Goal: Task Accomplishment & Management: Use online tool/utility

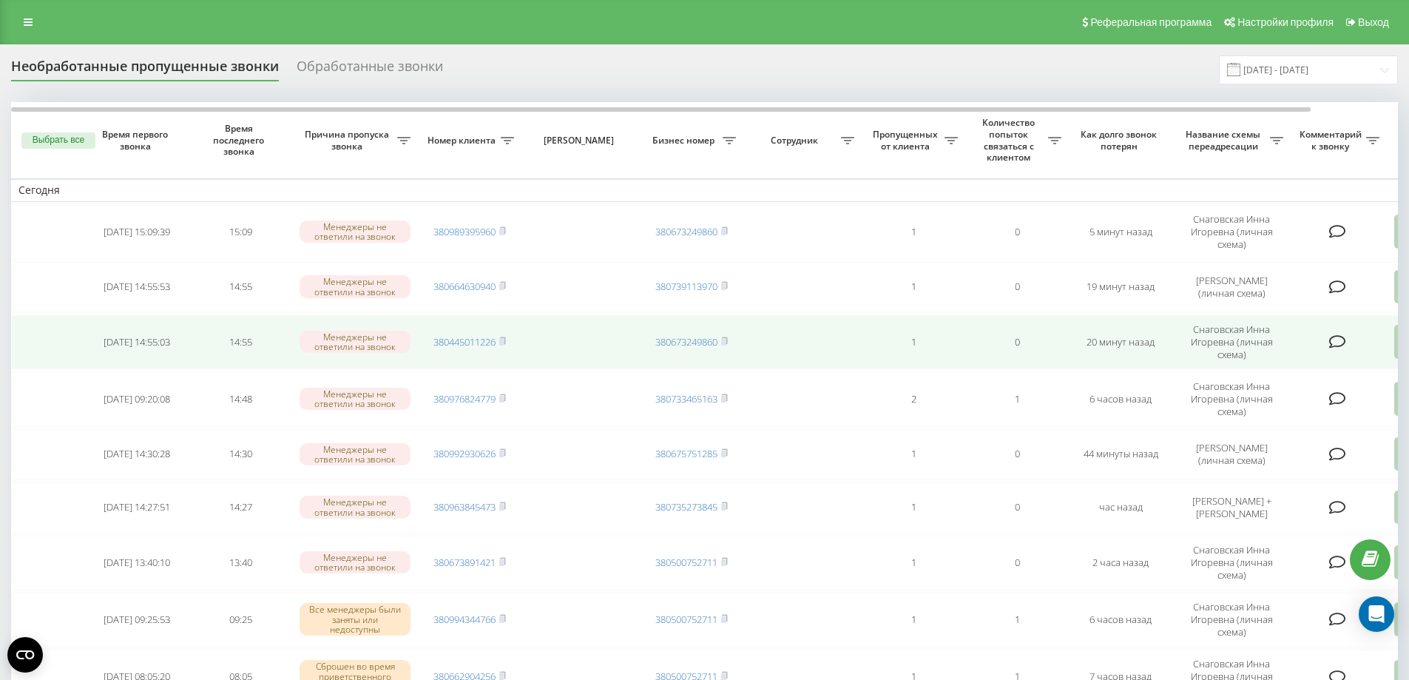
click at [1378, 355] on td at bounding box center [1339, 342] width 96 height 54
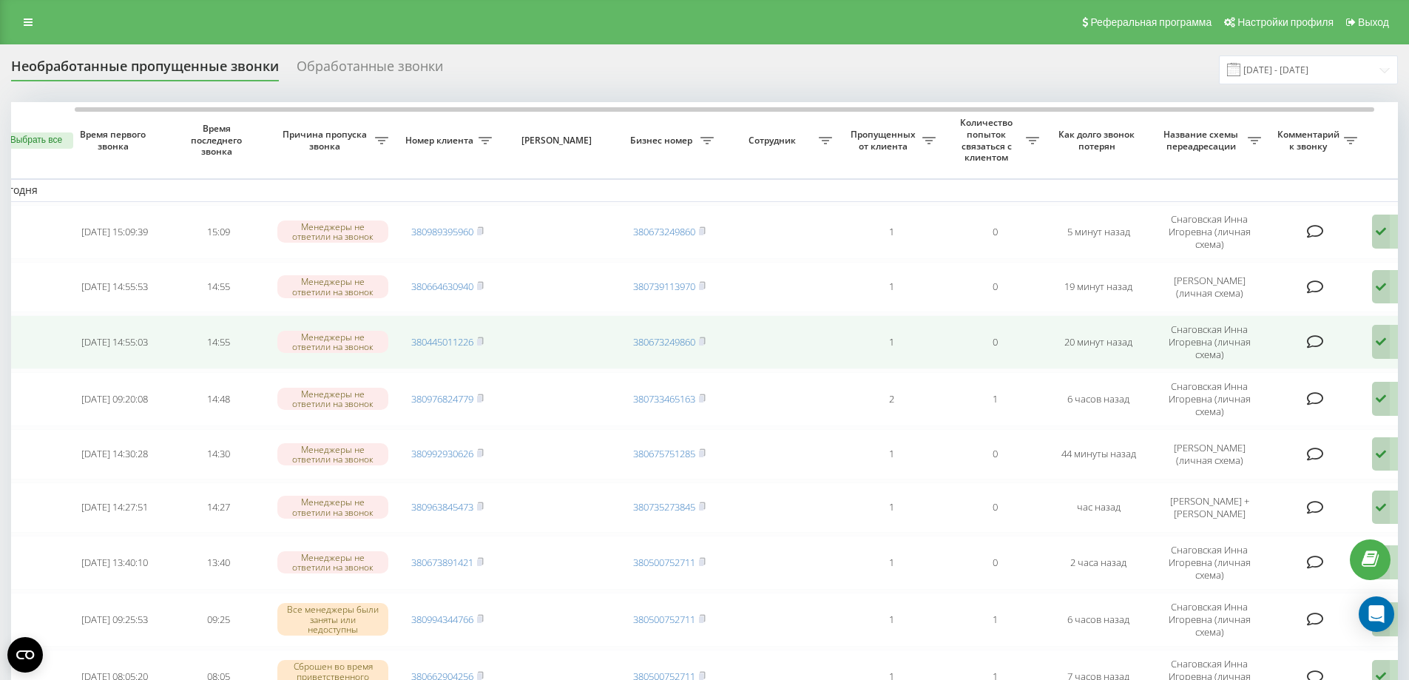
scroll to position [0, 44]
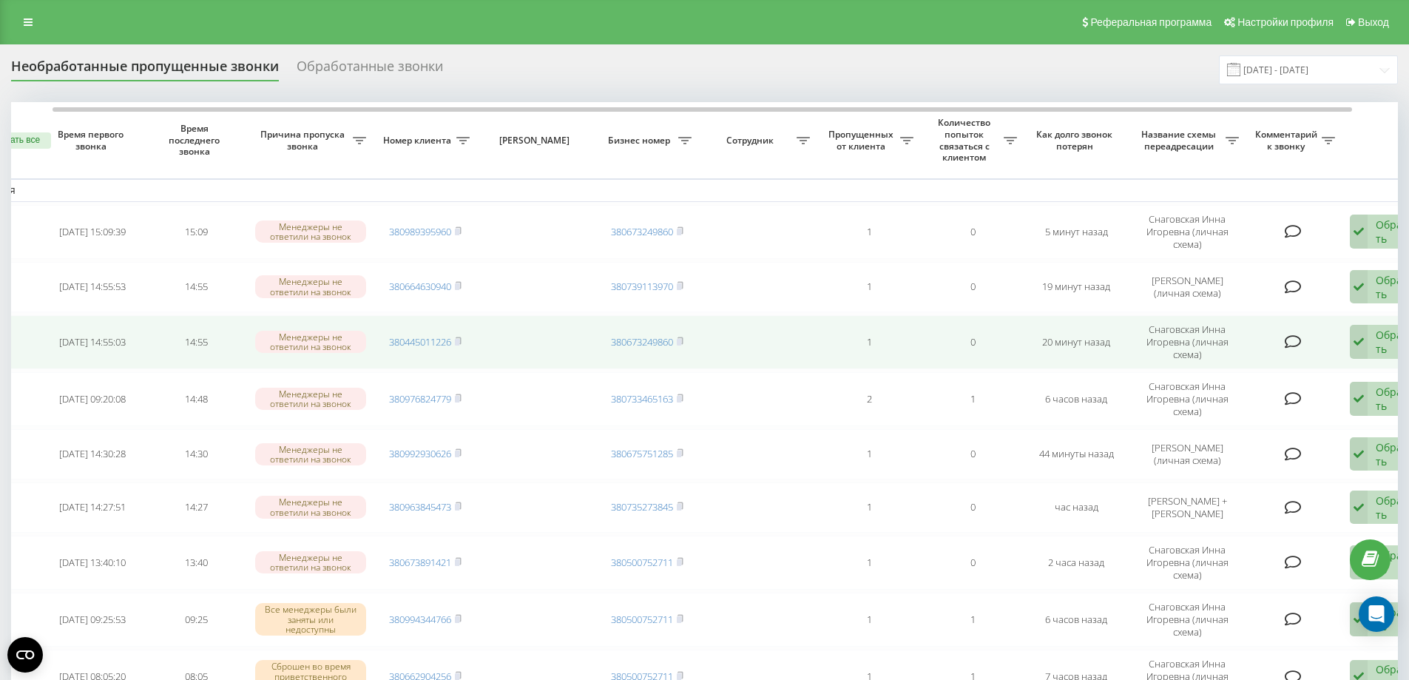
click at [1367, 351] on icon at bounding box center [1359, 342] width 18 height 34
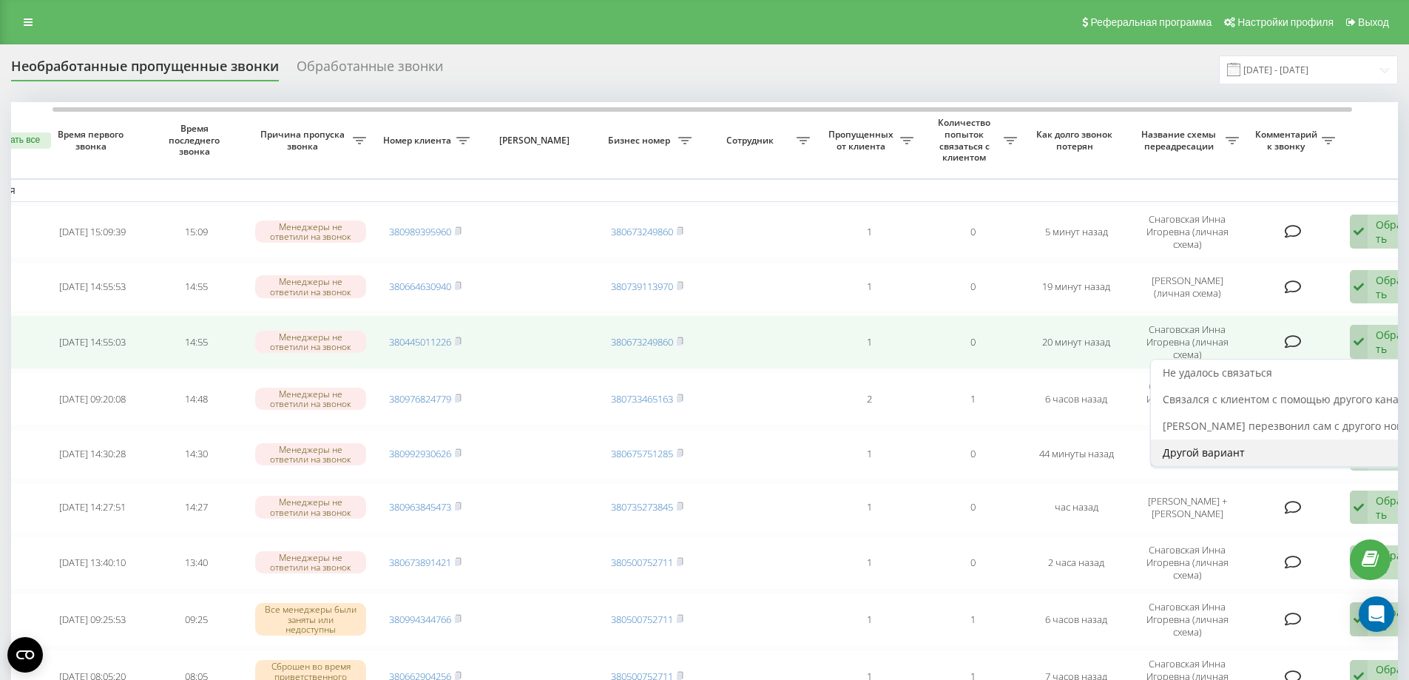
click at [1223, 459] on span "Другой вариант" at bounding box center [1204, 452] width 82 height 14
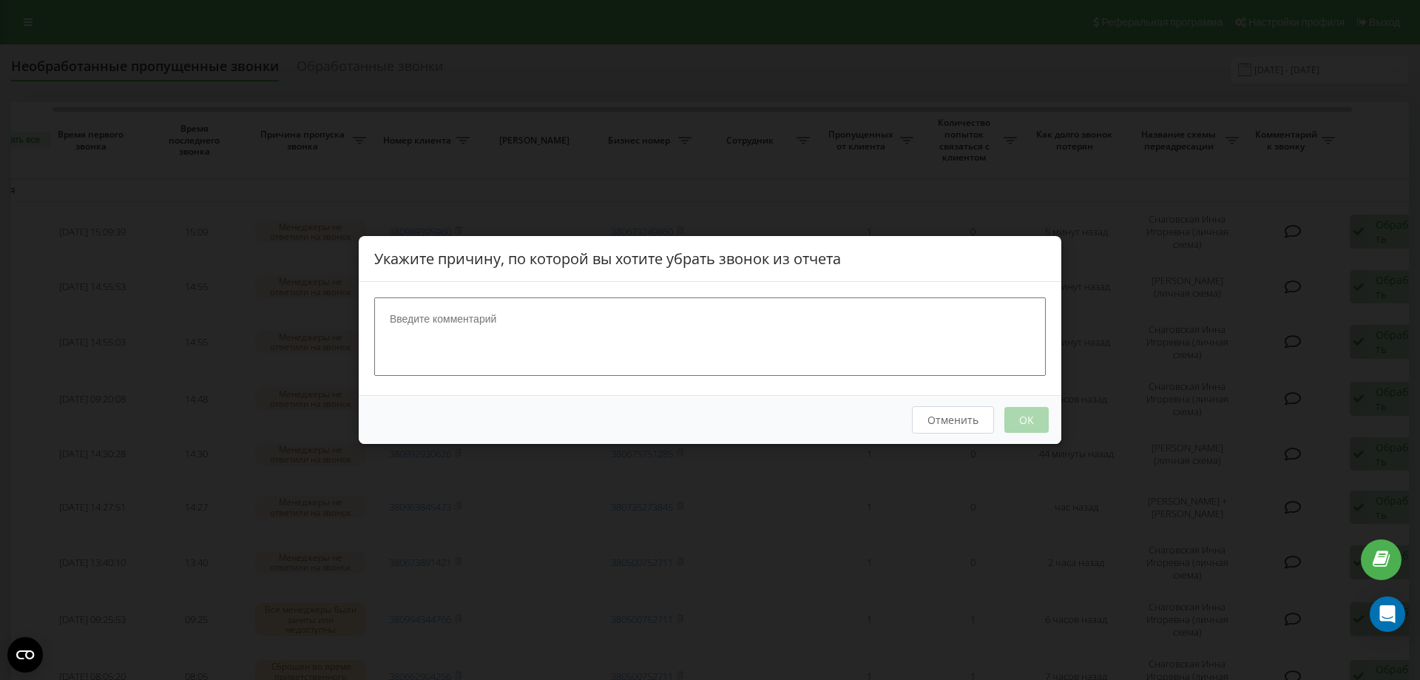
click at [665, 364] on textarea at bounding box center [710, 336] width 672 height 78
type textarea "Шахраи"
click at [1038, 416] on button "OK" at bounding box center [1026, 420] width 44 height 26
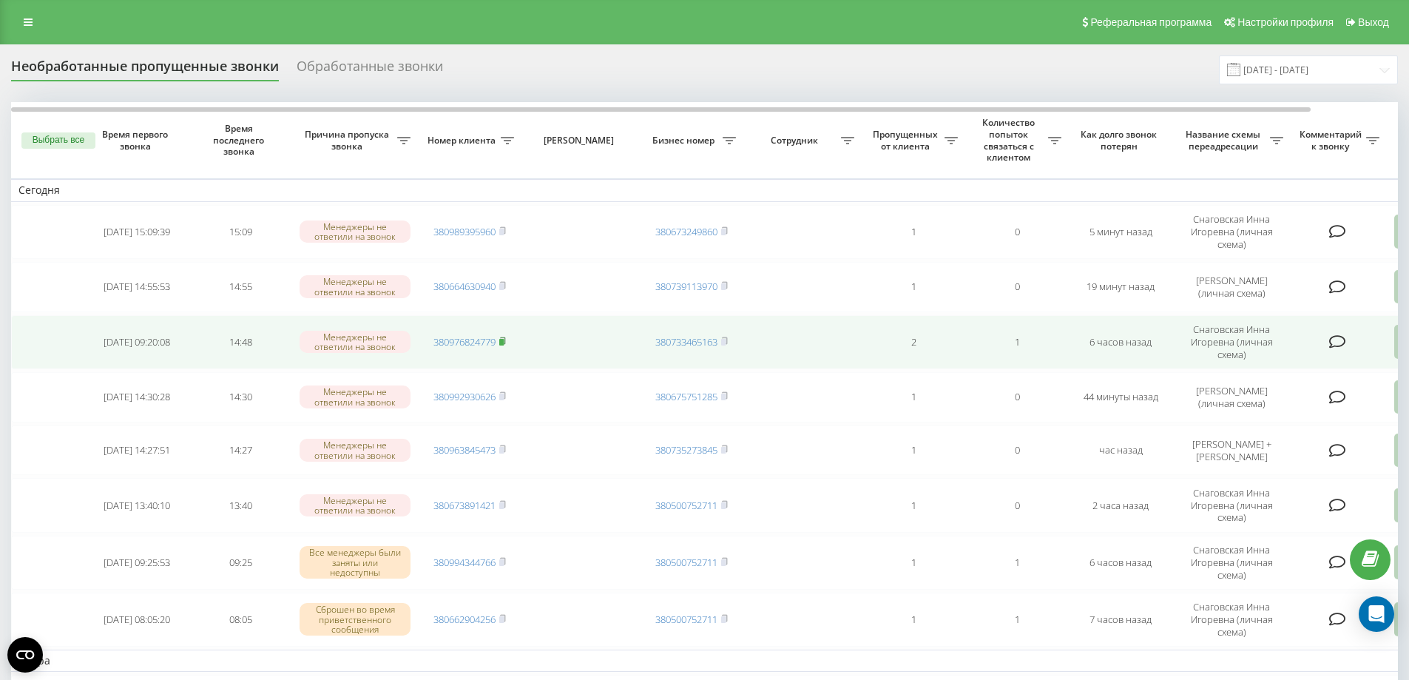
click at [505, 344] on icon at bounding box center [502, 340] width 5 height 7
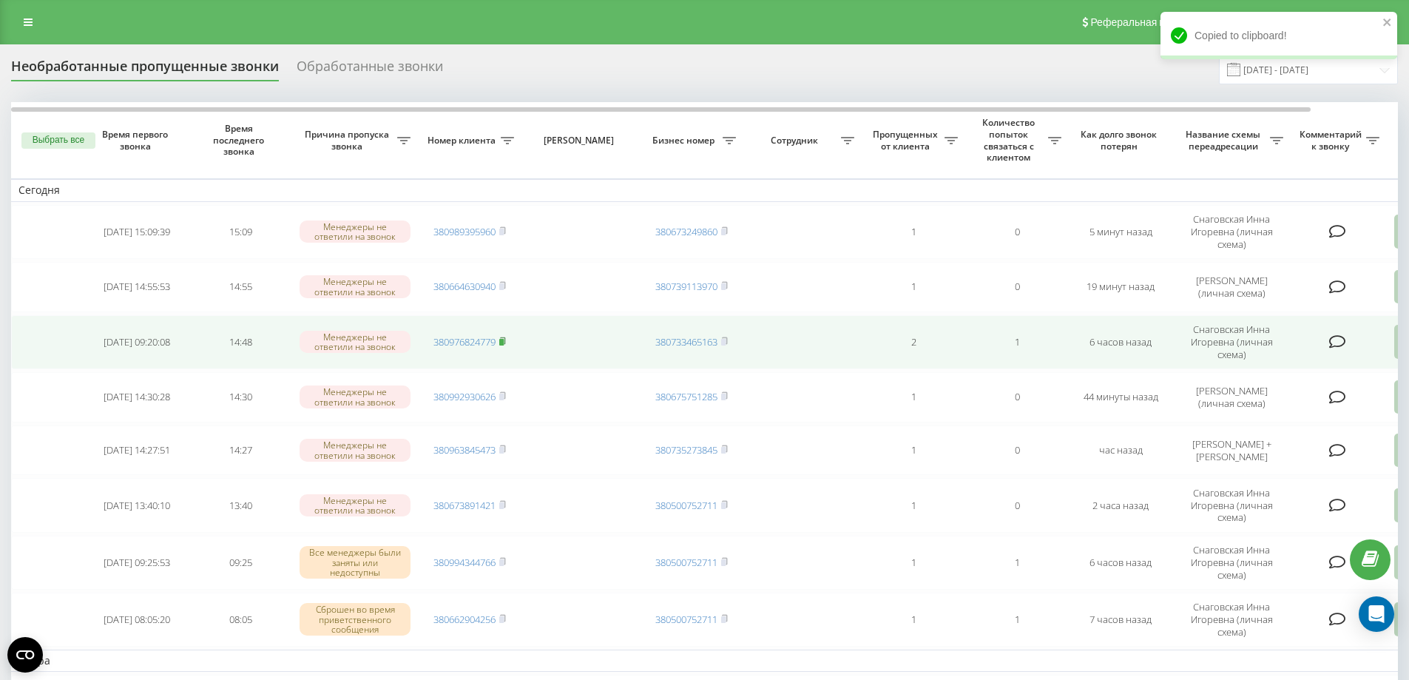
click at [502, 344] on rect at bounding box center [501, 342] width 4 height 7
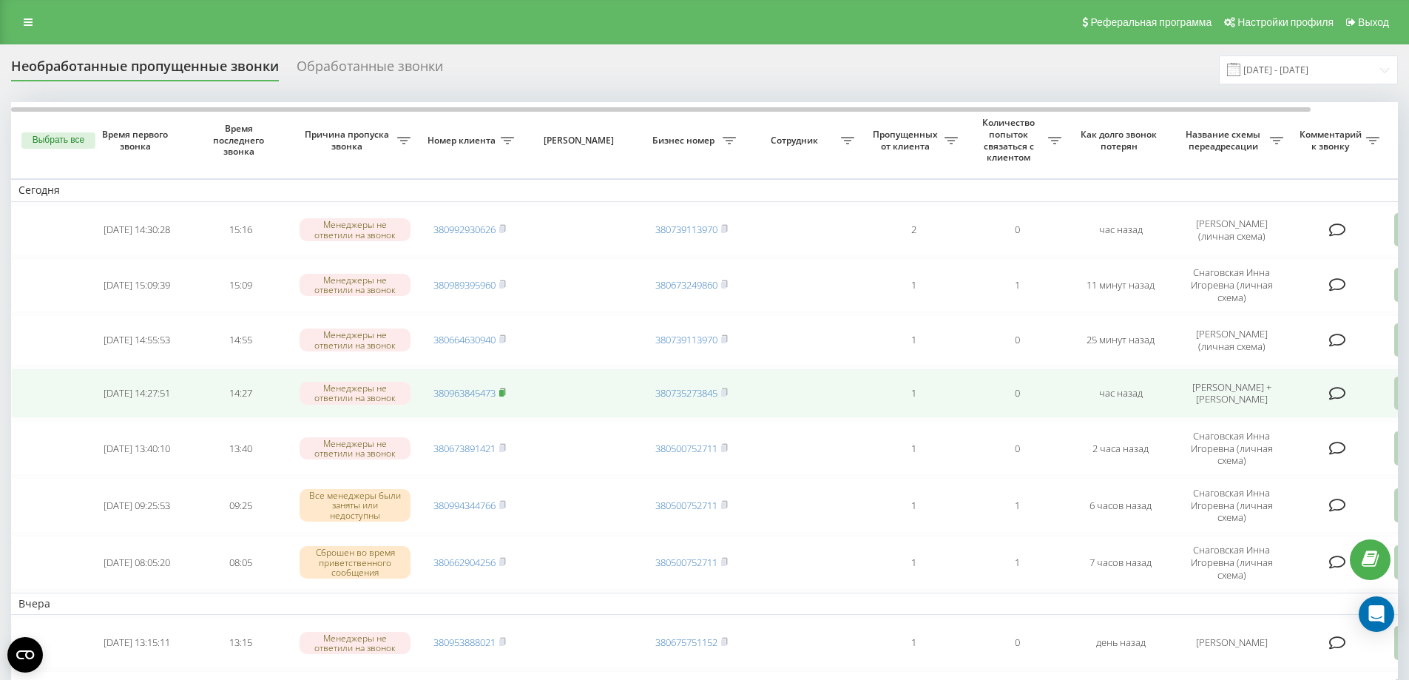
click at [506, 396] on icon at bounding box center [502, 392] width 7 height 9
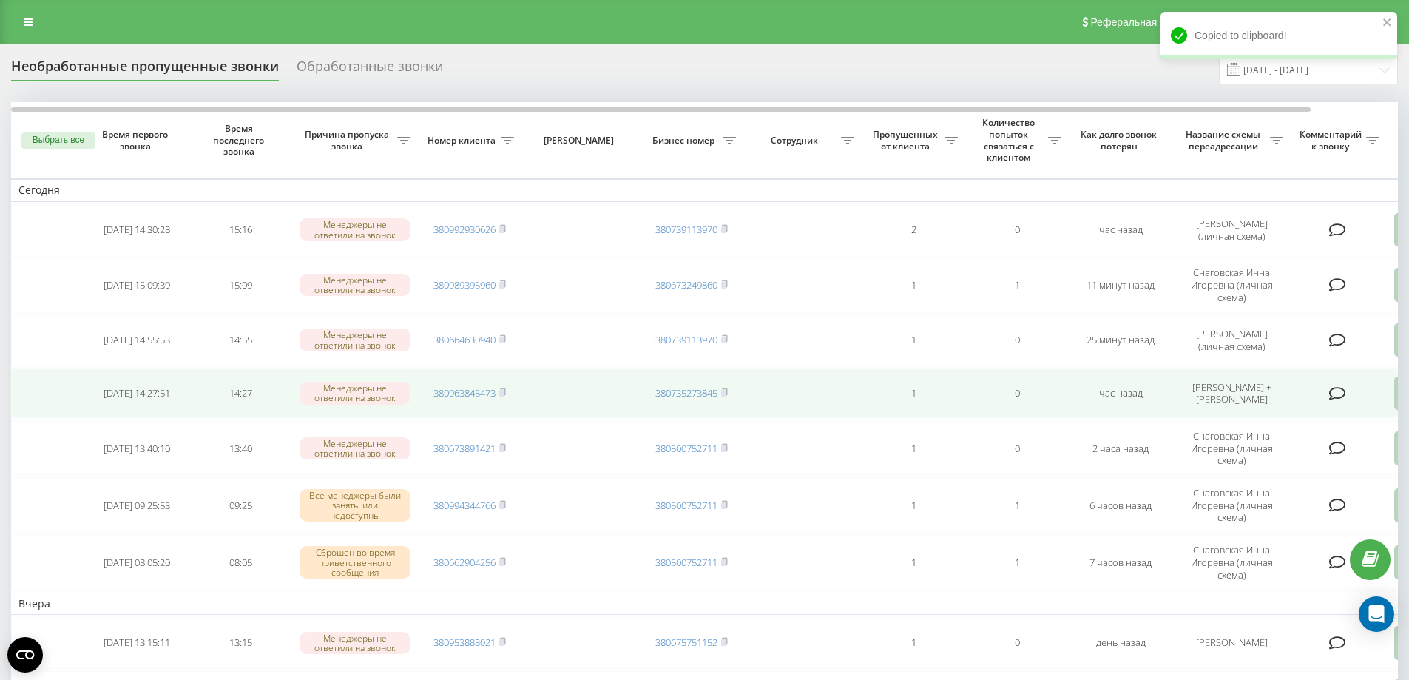
click at [1292, 399] on td at bounding box center [1339, 393] width 96 height 50
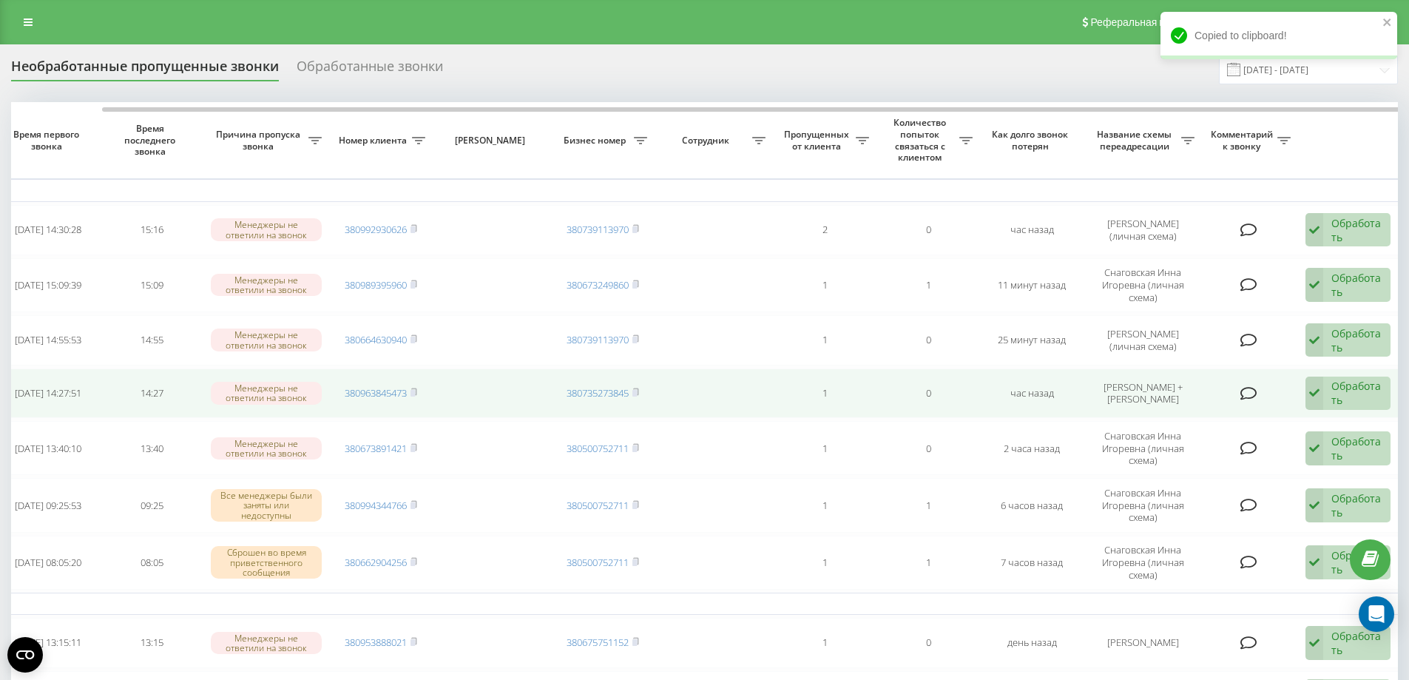
scroll to position [0, 92]
click at [1317, 400] on icon at bounding box center [1311, 394] width 18 height 34
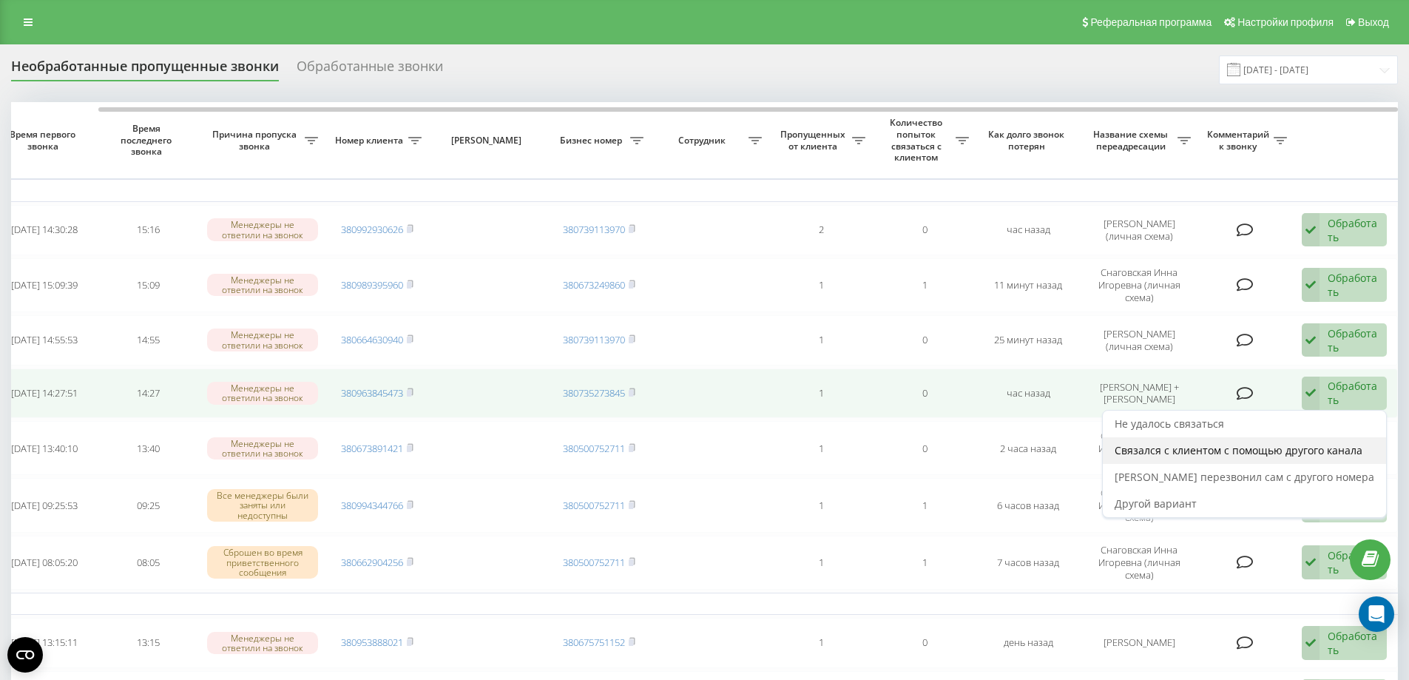
click at [1259, 457] on span "Связался с клиентом с помощью другого канала" at bounding box center [1239, 450] width 248 height 14
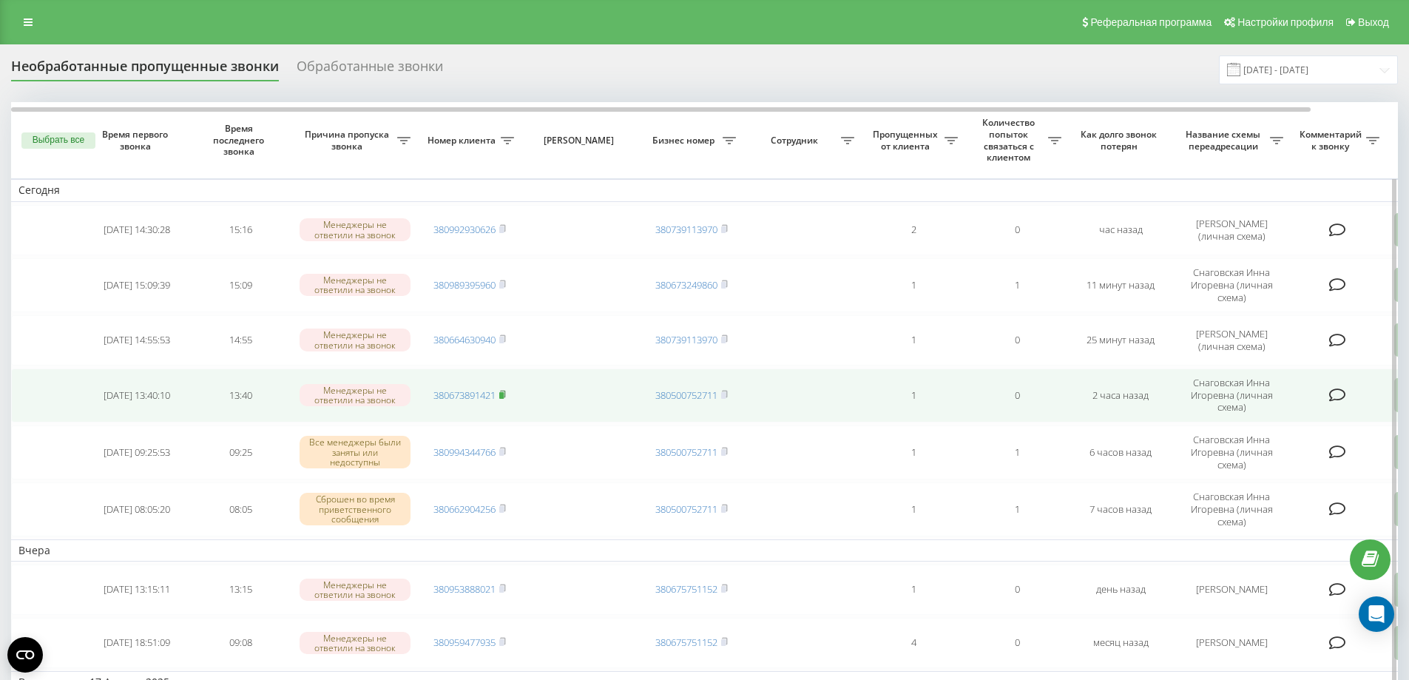
click at [503, 399] on rect at bounding box center [501, 395] width 4 height 7
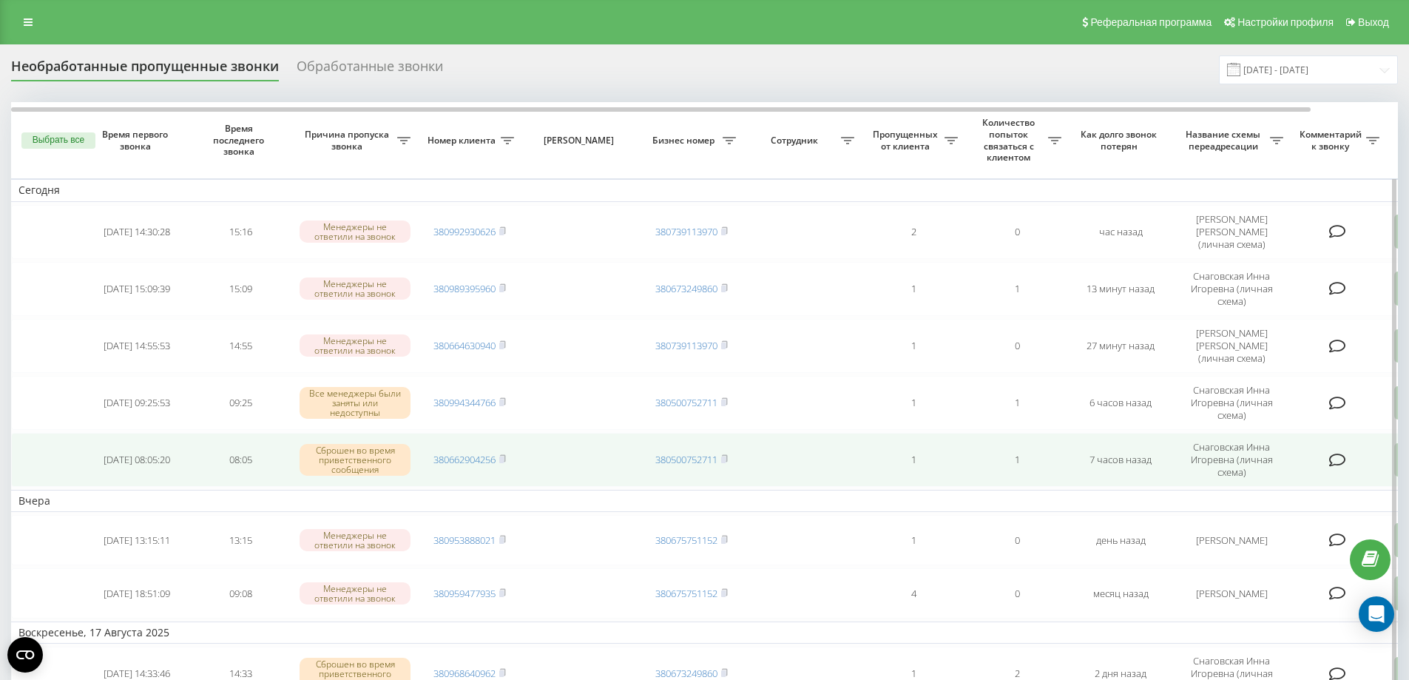
click at [1226, 457] on td "Снаговская Инна Игоревна (личная схема)" at bounding box center [1231, 460] width 118 height 54
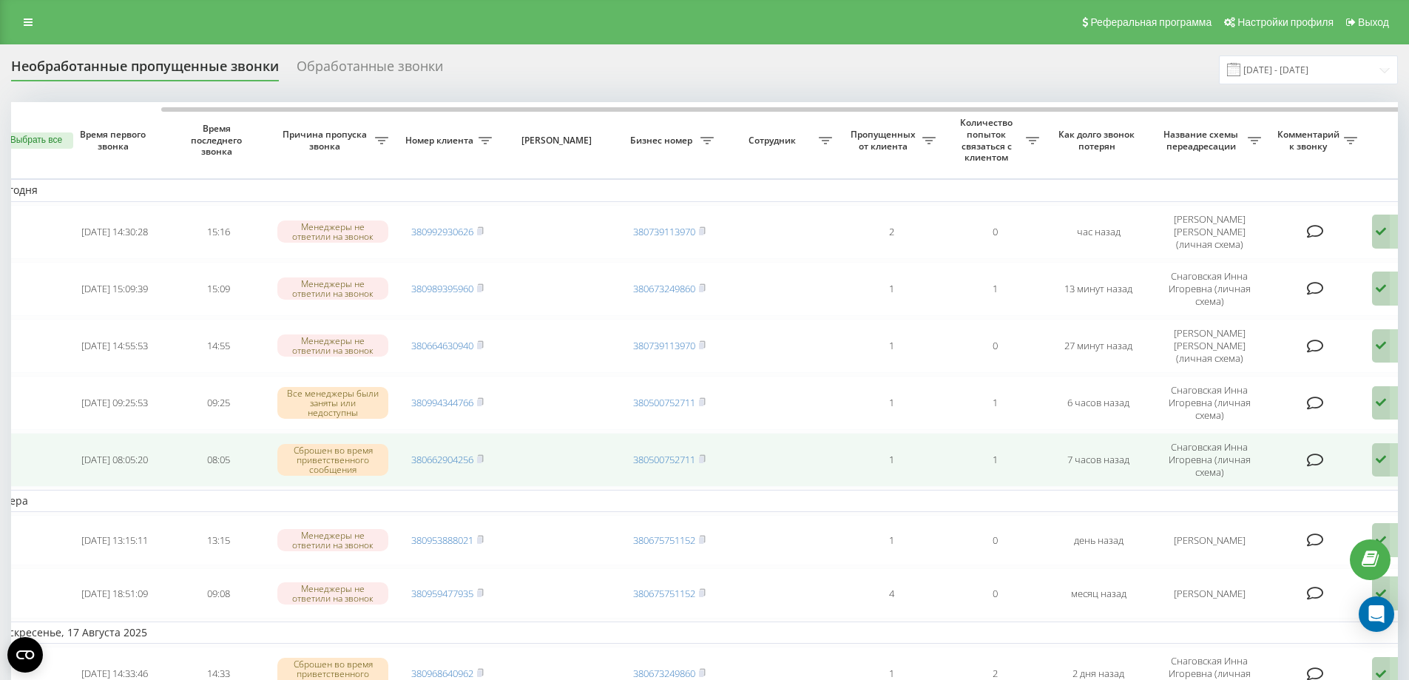
scroll to position [0, 92]
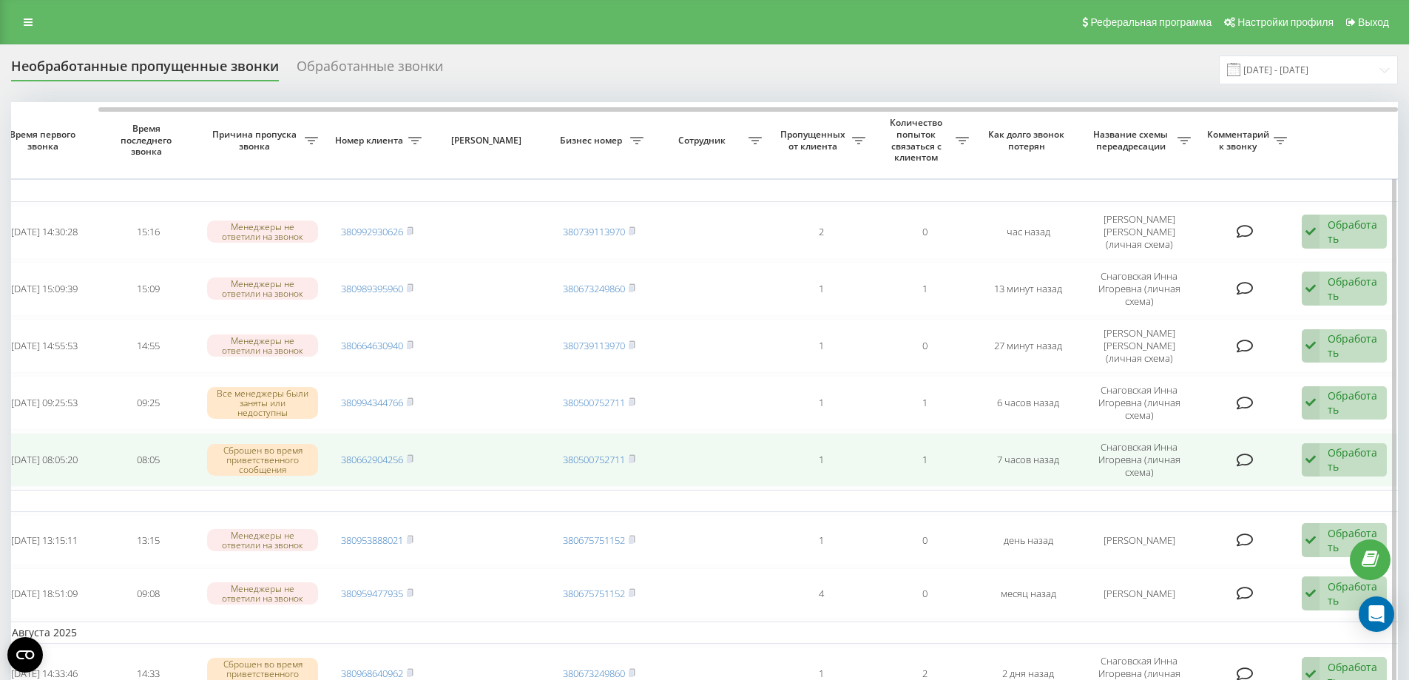
click at [1318, 464] on icon at bounding box center [1311, 460] width 18 height 34
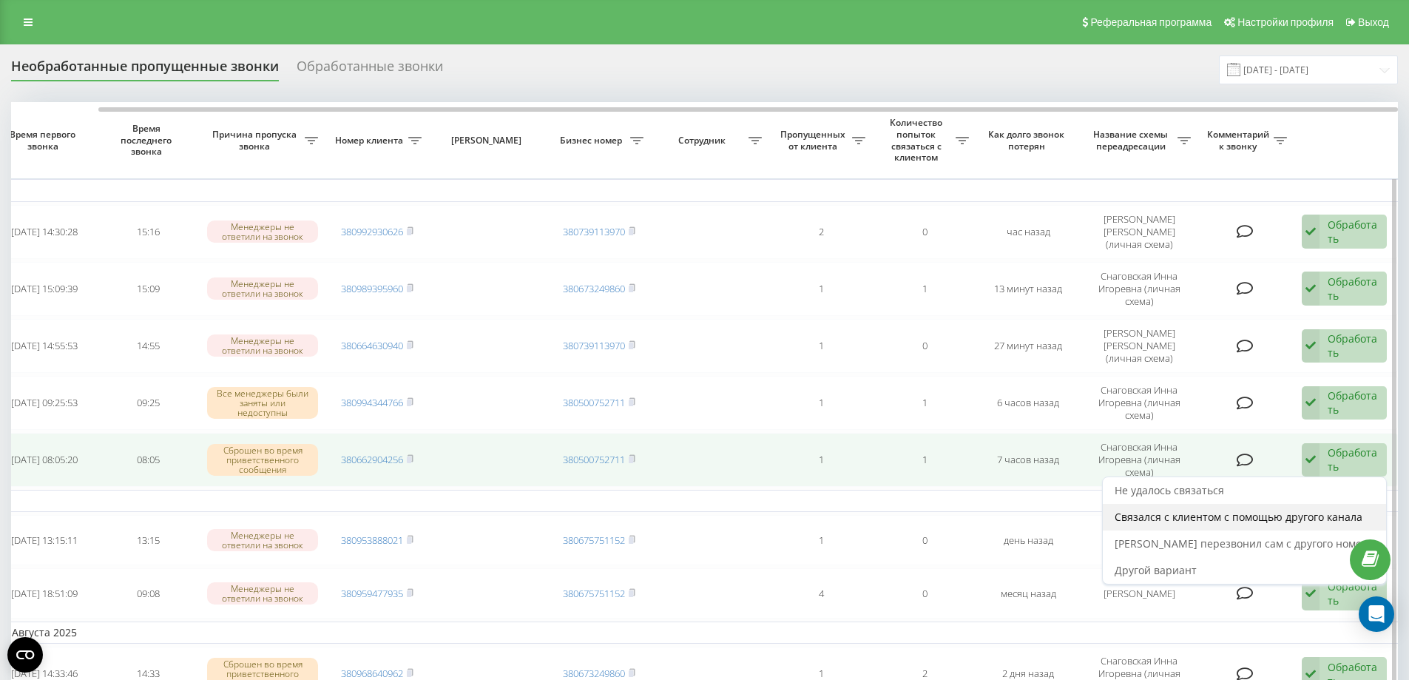
click at [1234, 516] on span "Связался с клиентом с помощью другого канала" at bounding box center [1239, 517] width 248 height 14
